Goal: Information Seeking & Learning: Find specific fact

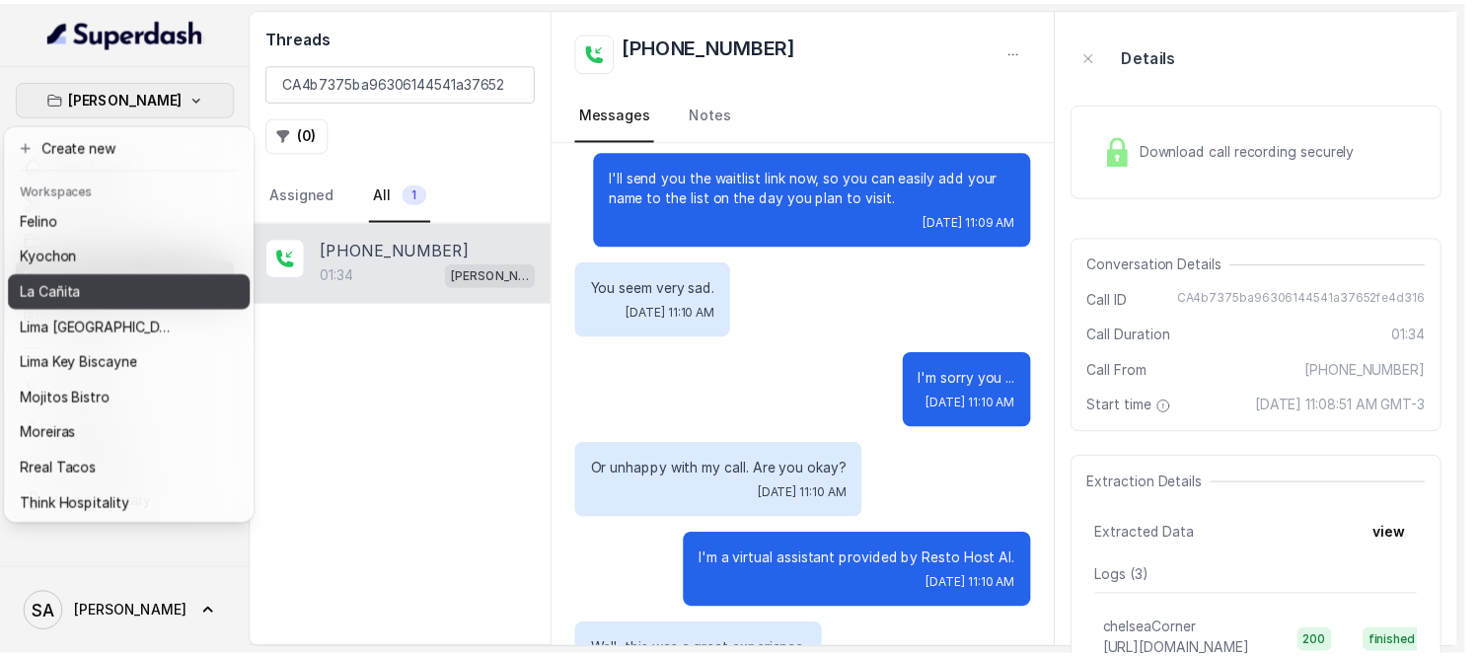
scroll to position [197, 0]
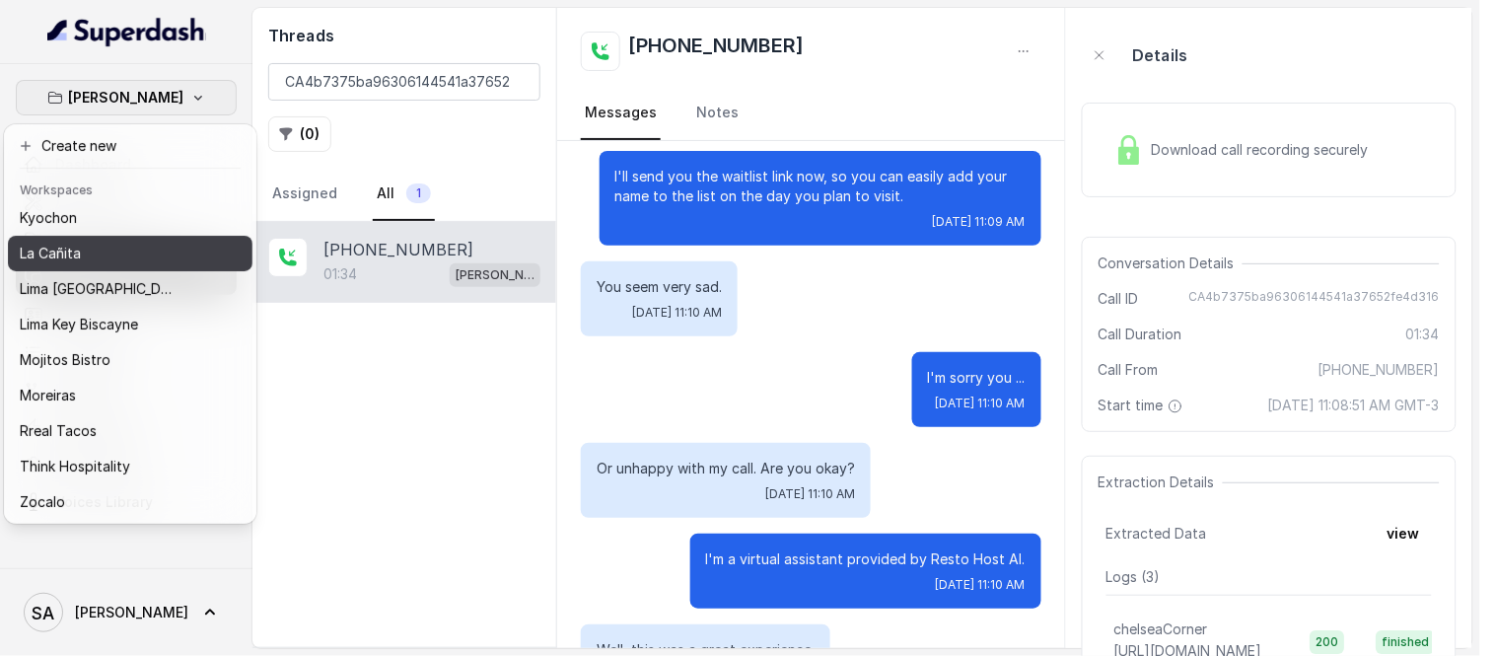
click at [77, 242] on p "La Cañita" at bounding box center [50, 254] width 61 height 24
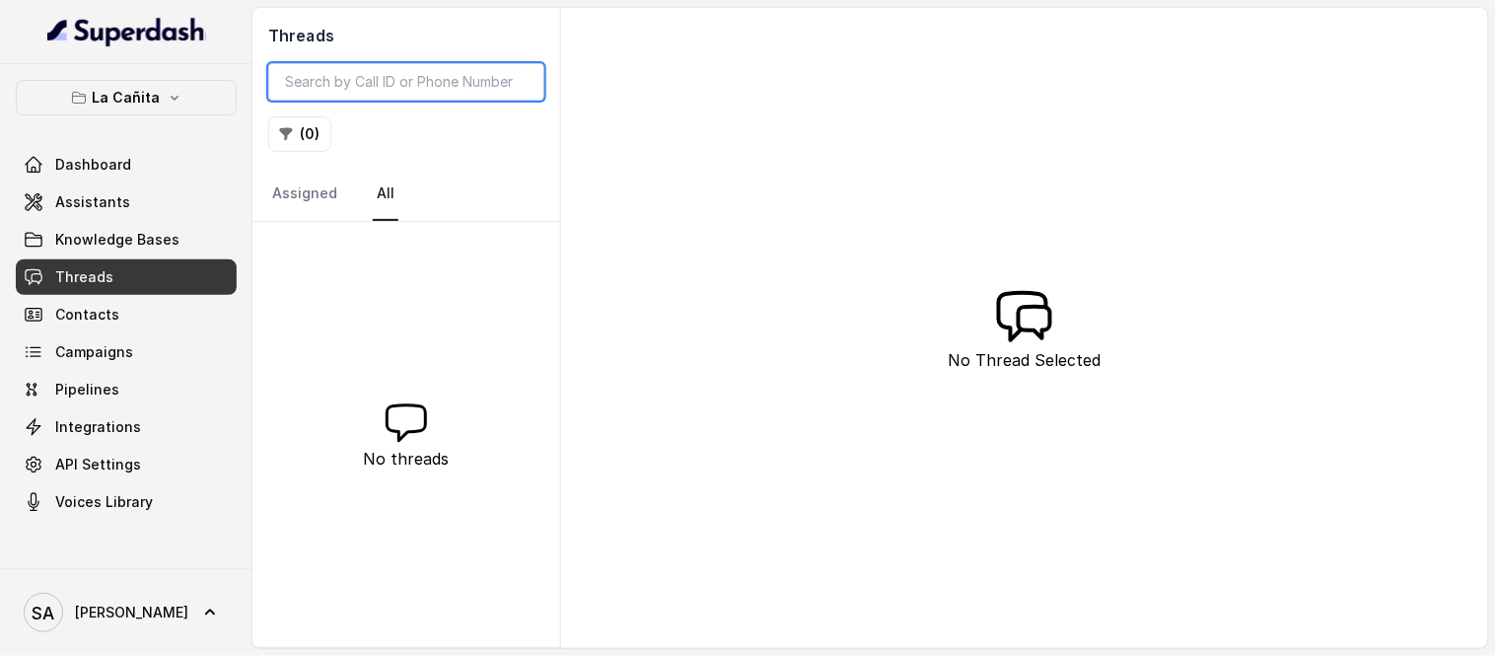
click at [411, 81] on input "search" at bounding box center [406, 81] width 276 height 37
paste input "[PHONE_NUMBER]"
click at [378, 84] on input "[PHONE_NUMBER]" at bounding box center [406, 81] width 276 height 37
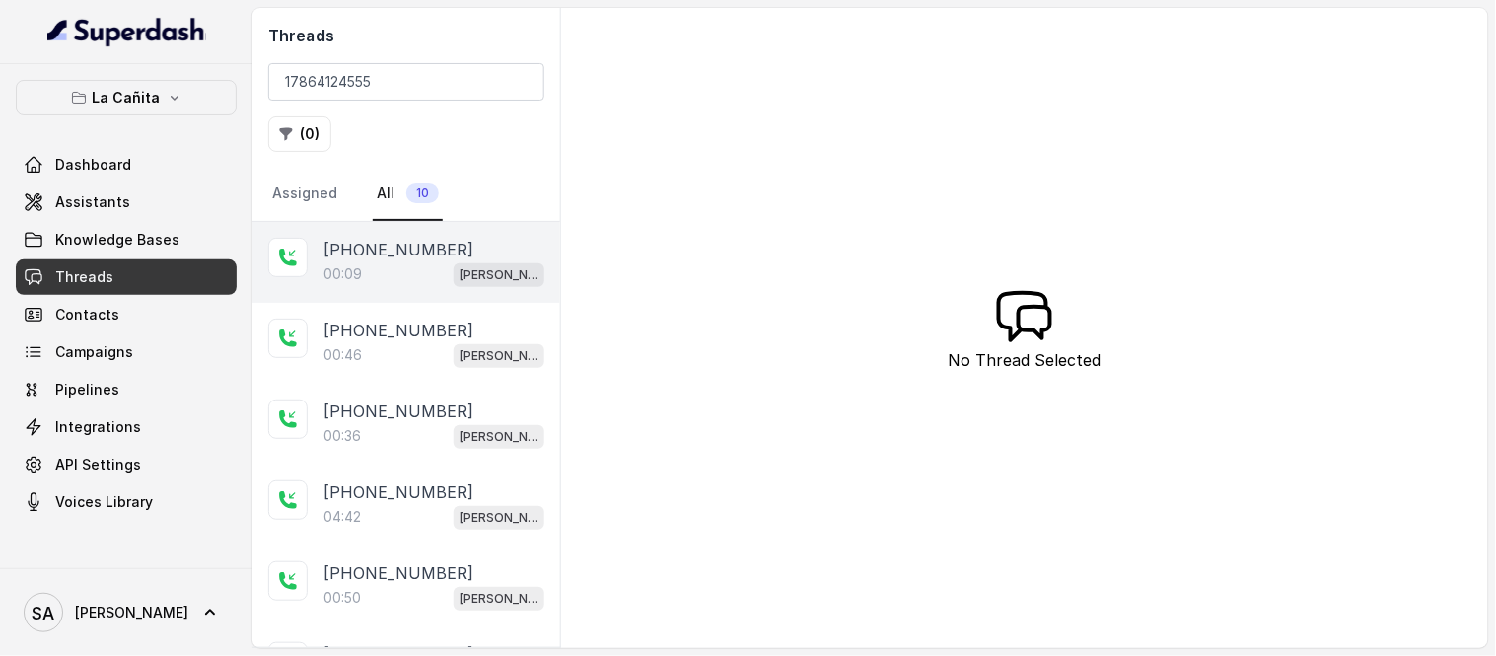
click at [441, 267] on div "00:09 [PERSON_NAME]" at bounding box center [434, 274] width 221 height 26
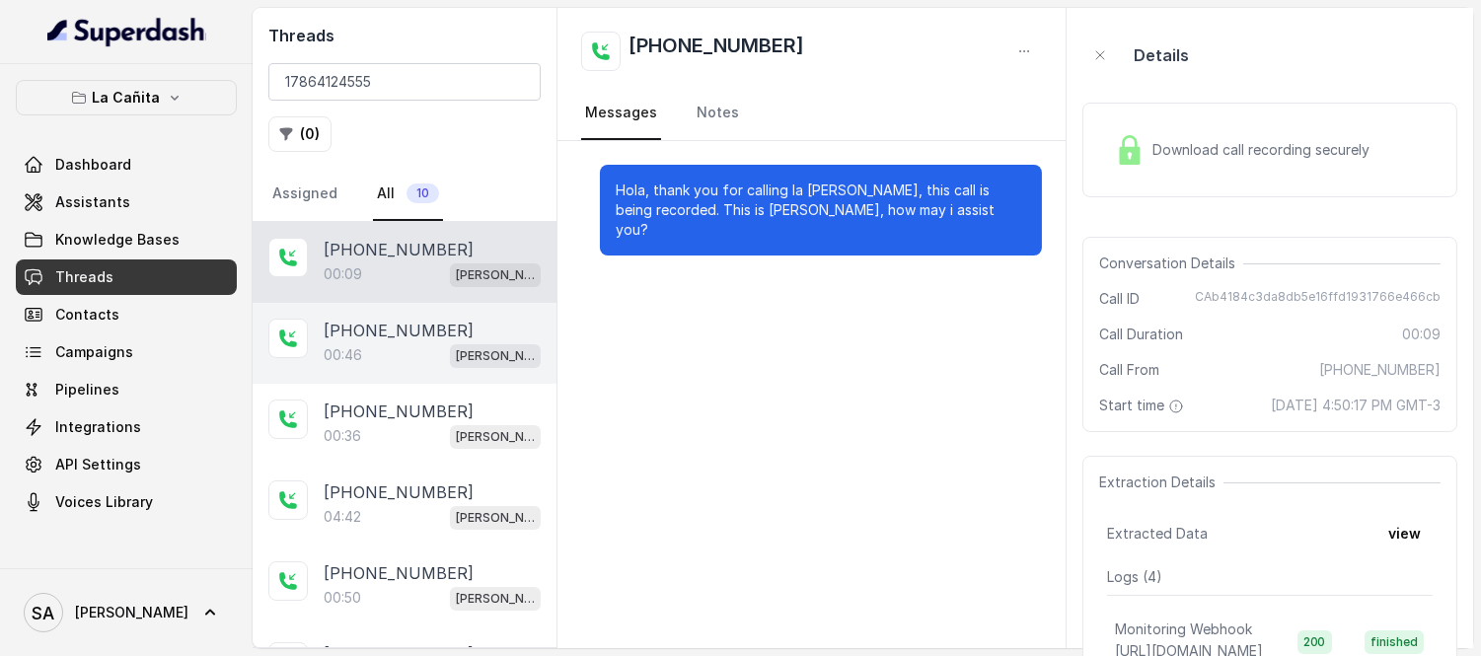
click at [399, 338] on p "[PHONE_NUMBER]" at bounding box center [399, 331] width 150 height 24
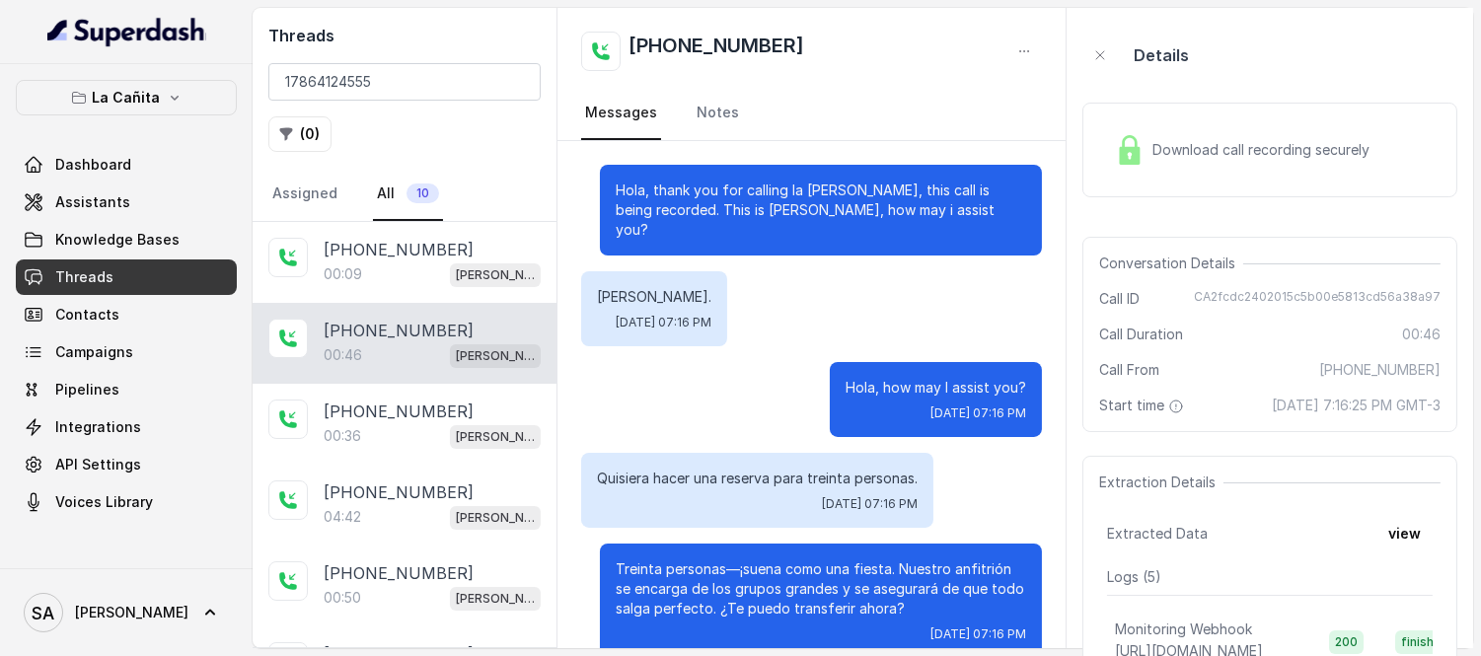
scroll to position [233, 0]
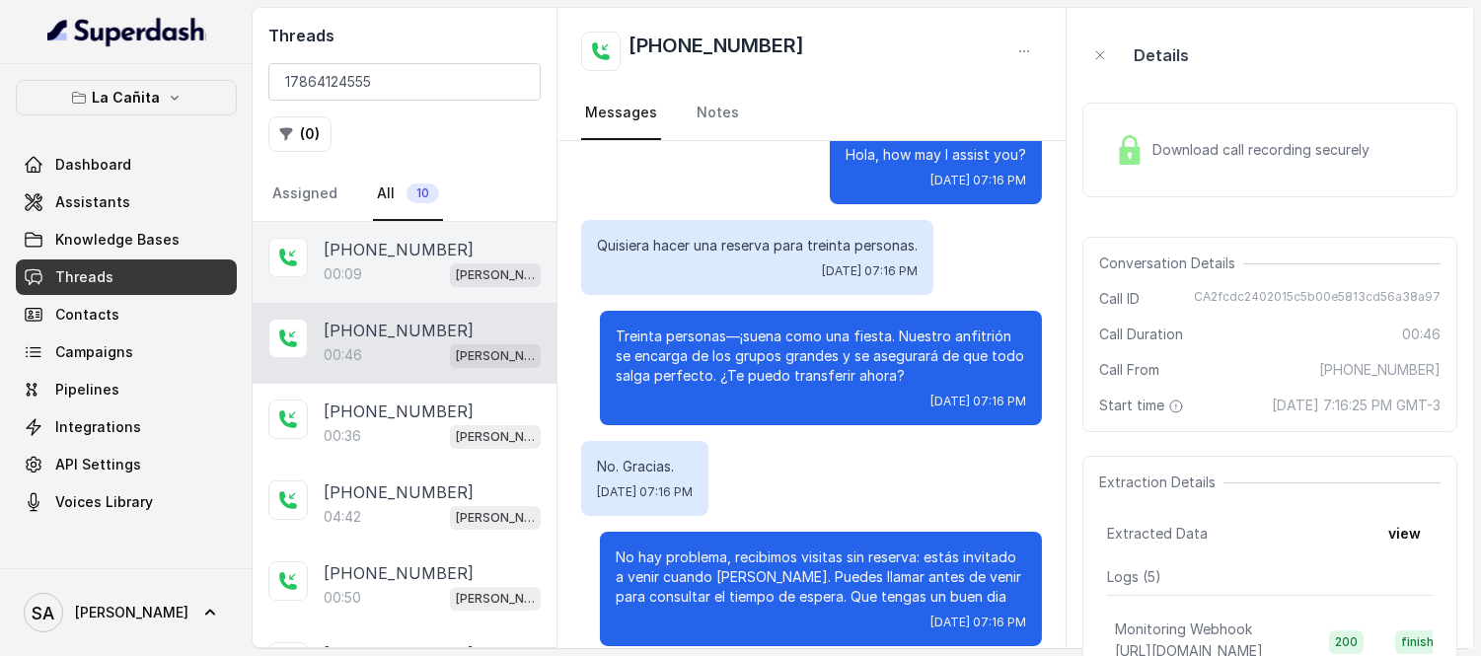
click at [410, 254] on p "[PHONE_NUMBER]" at bounding box center [399, 250] width 150 height 24
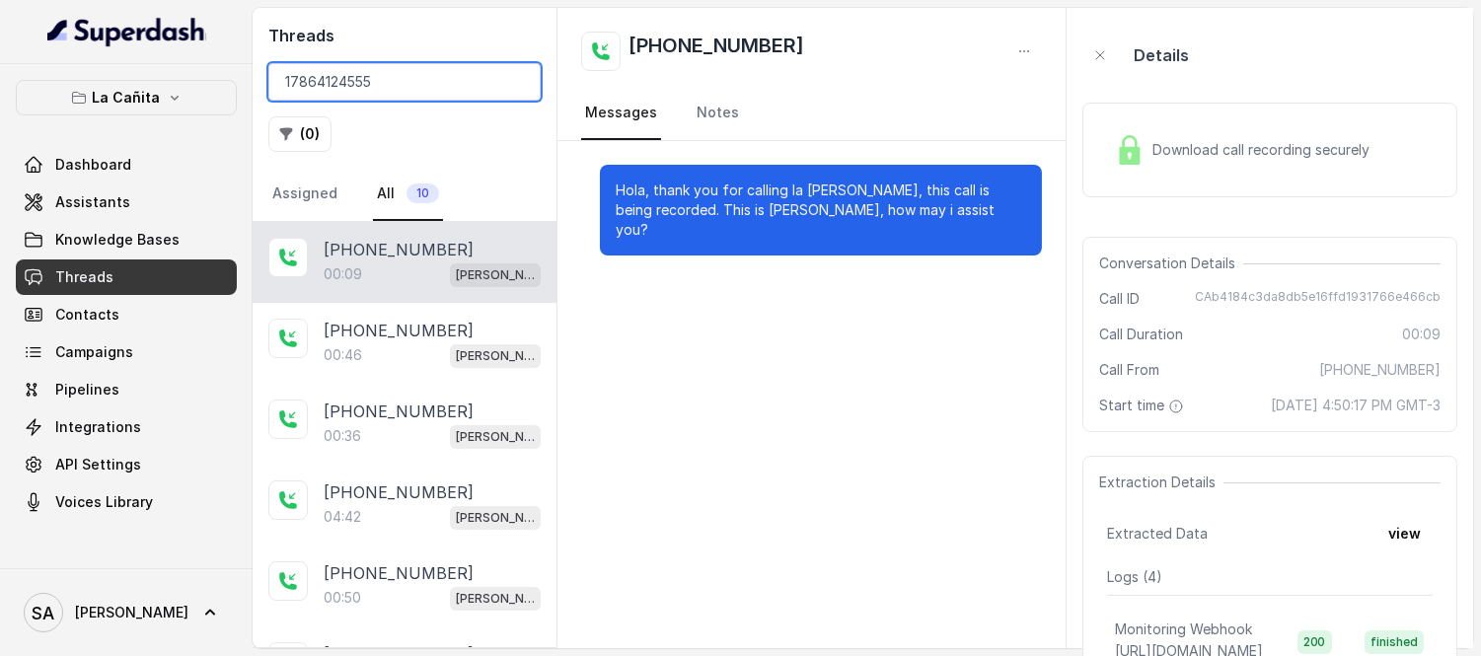
drag, startPoint x: 411, startPoint y: 77, endPoint x: 160, endPoint y: 77, distance: 251.5
click at [161, 77] on div "La Cañita Dashboard Assistants Knowledge Bases Threads Contacts Campaigns Pipel…" at bounding box center [740, 328] width 1481 height 656
paste input "CA5b35ecdacc262044386d70c01fa11032"
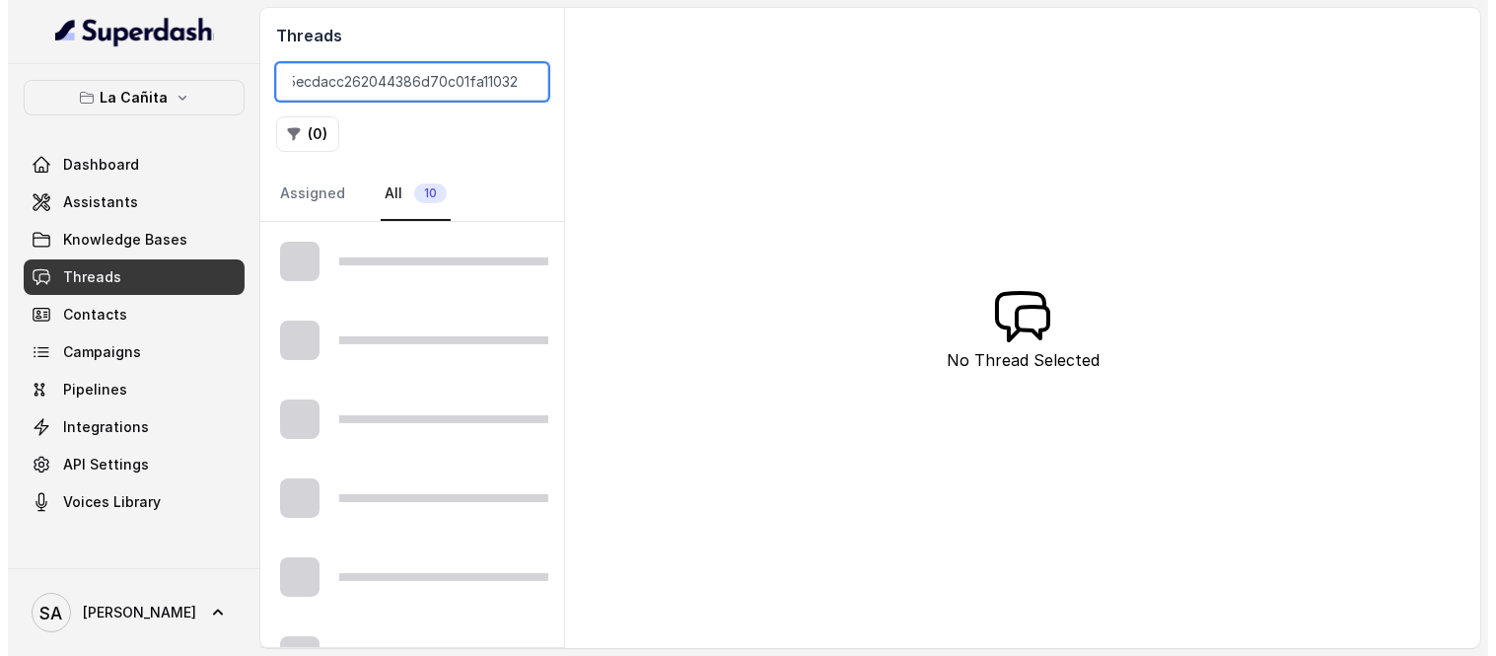
scroll to position [0, 44]
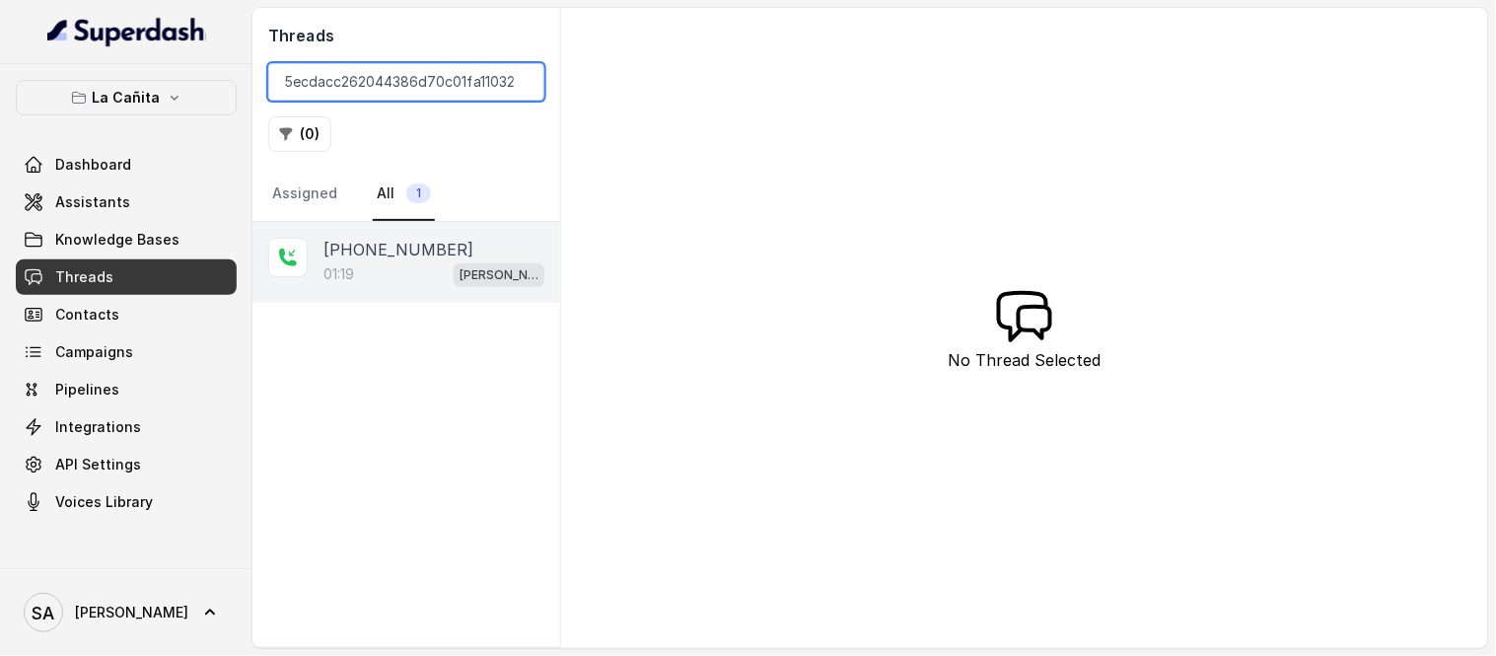
type input "CA5b35ecdacc262044386d70c01fa11032"
click at [404, 274] on div "01:19 [PERSON_NAME]" at bounding box center [434, 274] width 221 height 26
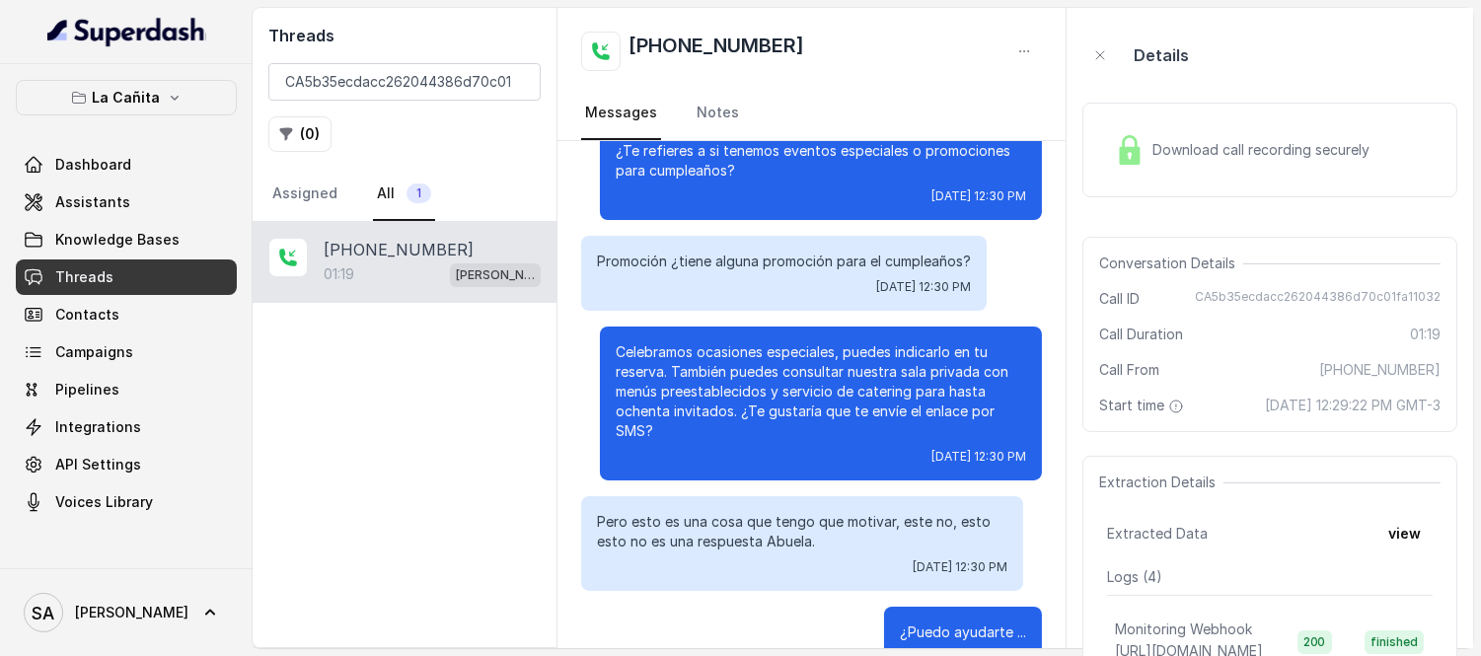
scroll to position [1098, 0]
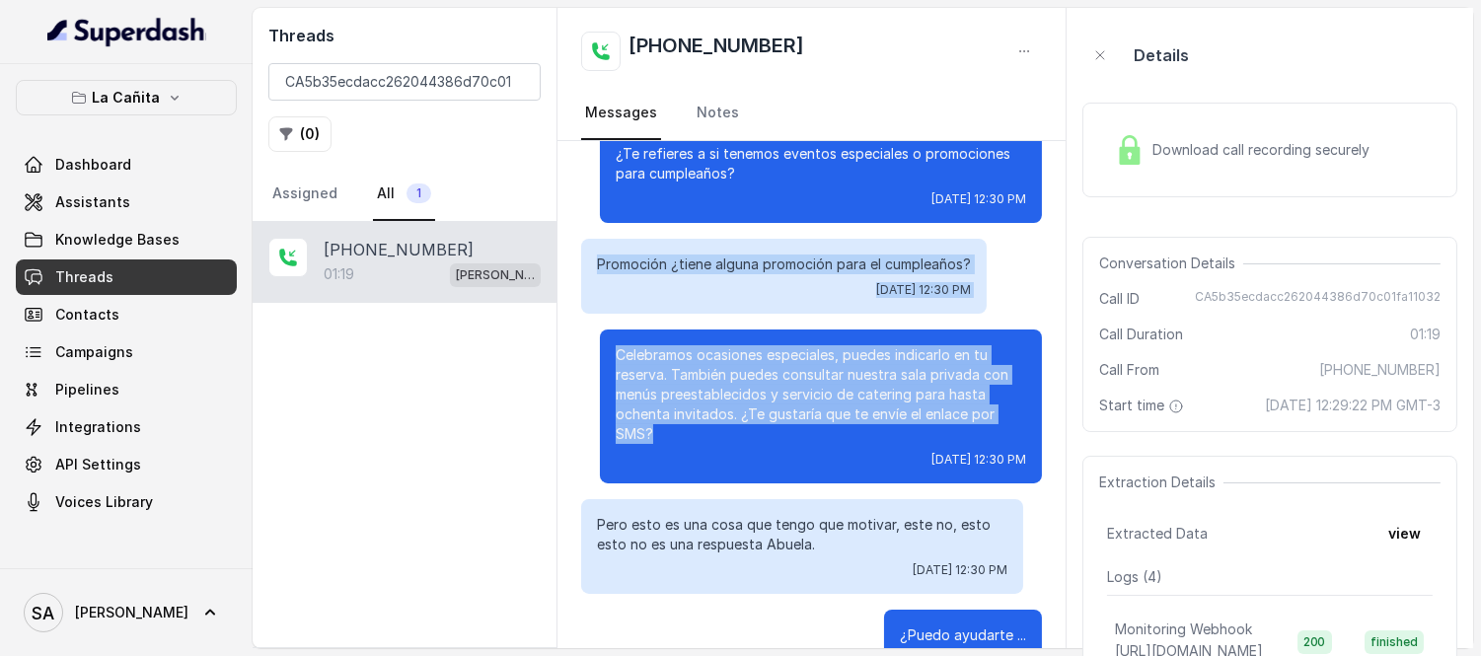
drag, startPoint x: 653, startPoint y: 419, endPoint x: 594, endPoint y: 249, distance: 180.6
copy div "Promoción ¿tiene alguna promoción para el cumpleaños? [DATE] 12:30 PM Celebramo…"
